Goal: Find contact information: Find contact information

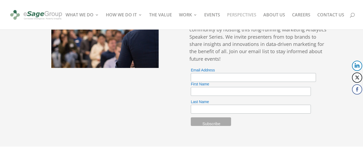
scroll to position [1557, 0]
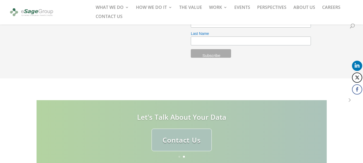
click at [355, 63] on button "LinkedIn" at bounding box center [357, 66] width 10 height 10
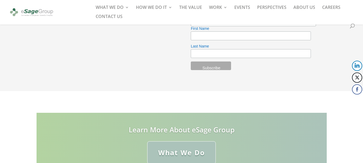
scroll to position [1585, 0]
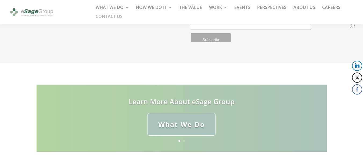
click at [111, 15] on link "CONTACT US" at bounding box center [109, 18] width 27 height 9
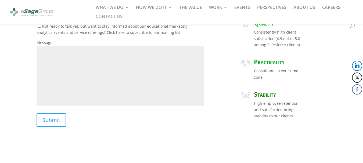
scroll to position [247, 0]
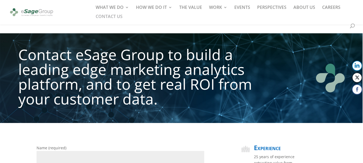
scroll to position [0, 0]
